Goal: Transaction & Acquisition: Purchase product/service

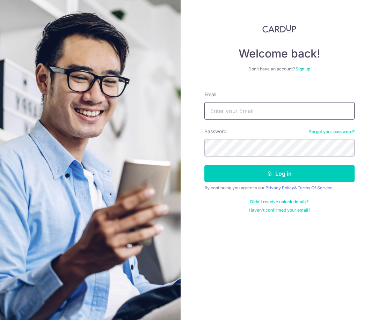
click at [262, 111] on input "Email" at bounding box center [279, 110] width 150 height 17
type input "[EMAIL_ADDRESS][DOMAIN_NAME]"
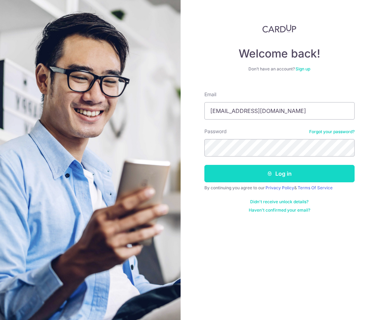
click at [269, 179] on button "Log in" at bounding box center [279, 173] width 150 height 17
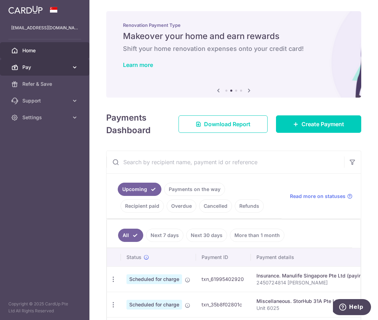
click at [71, 67] on icon at bounding box center [74, 67] width 7 height 7
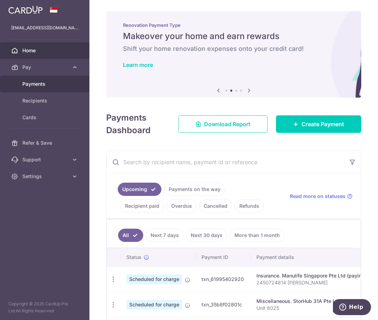
click at [45, 87] on span "Payments" at bounding box center [45, 84] width 46 height 7
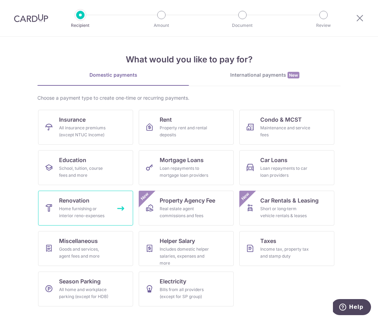
click at [73, 202] on span "Renovation" at bounding box center [74, 200] width 30 height 8
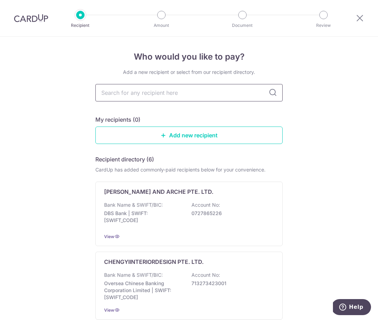
click at [155, 99] on input "text" at bounding box center [188, 92] width 187 height 17
type input "ocbc"
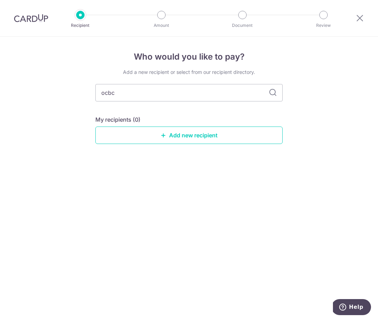
drag, startPoint x: 161, startPoint y: 90, endPoint x: 88, endPoint y: 93, distance: 72.3
click at [88, 93] on div "Who would you like to pay? Add a new recipient or select from our recipient dir…" at bounding box center [189, 179] width 378 height 284
click at [82, 125] on div "Who would you like to pay? Add a new recipient or select from our recipient dir…" at bounding box center [189, 179] width 378 height 284
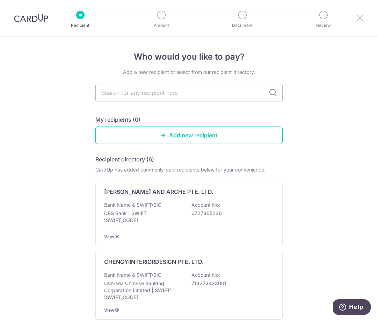
click at [358, 18] on icon at bounding box center [359, 18] width 8 height 9
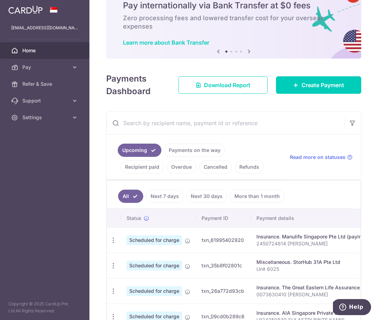
scroll to position [126, 0]
